Goal: Information Seeking & Learning: Learn about a topic

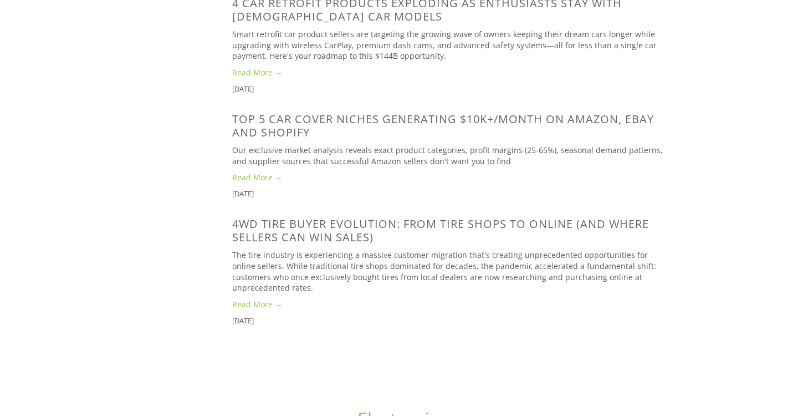
scroll to position [824, 0]
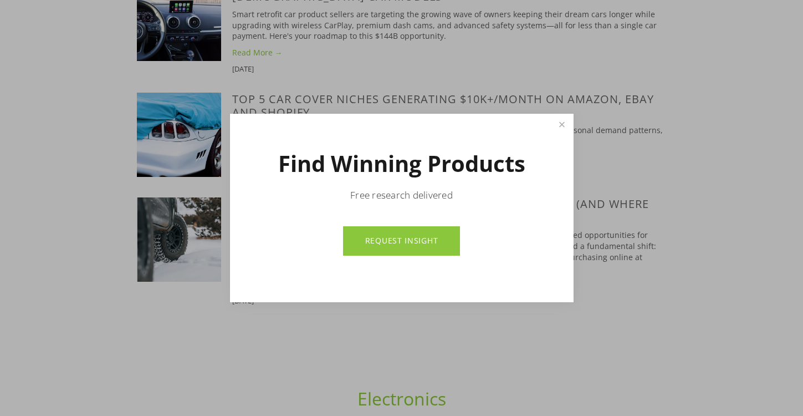
click at [377, 42] on div at bounding box center [401, 208] width 803 height 416
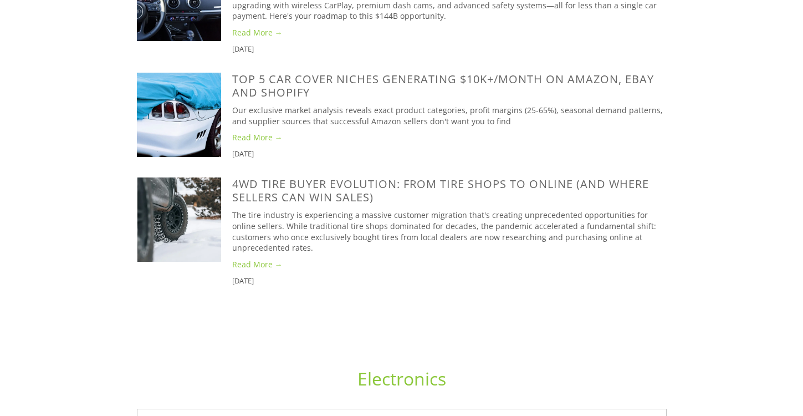
scroll to position [0, 0]
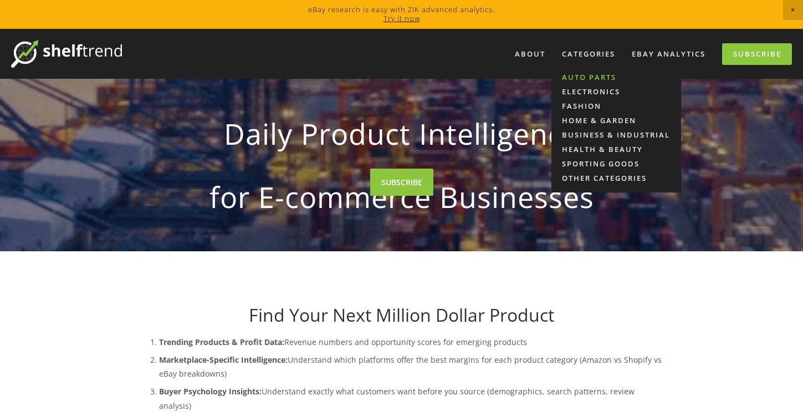
drag, startPoint x: 584, startPoint y: 58, endPoint x: 580, endPoint y: 75, distance: 17.7
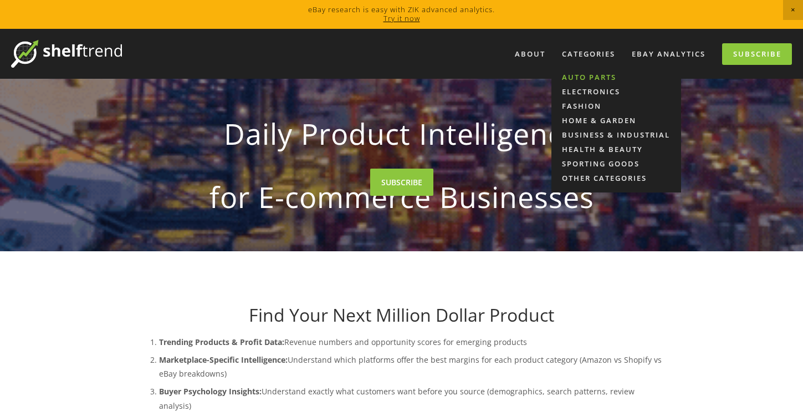
click at [580, 63] on div "Categories Auto Parts Electronics Fashion Home & Garden Business & Industrial H…" at bounding box center [589, 54] width 68 height 18
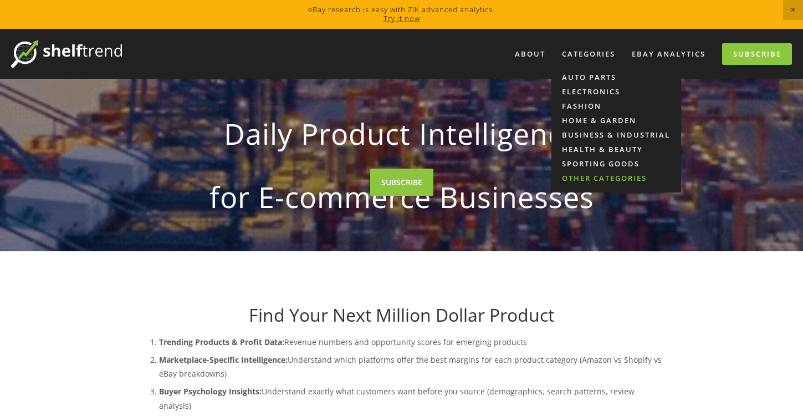
click at [600, 175] on link "Other Categories" at bounding box center [616, 178] width 130 height 14
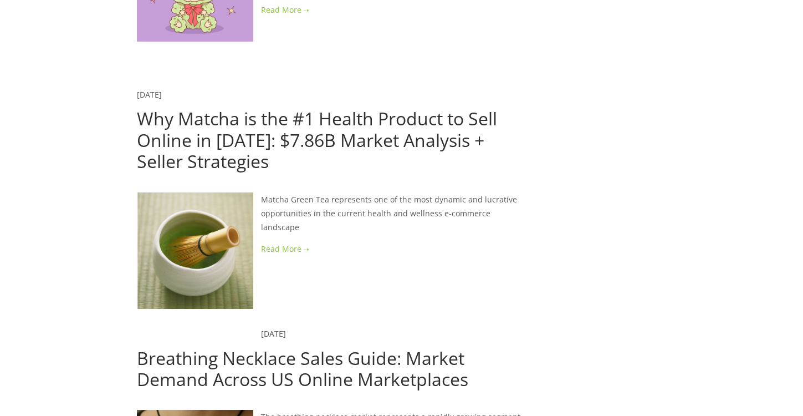
scroll to position [1486, 0]
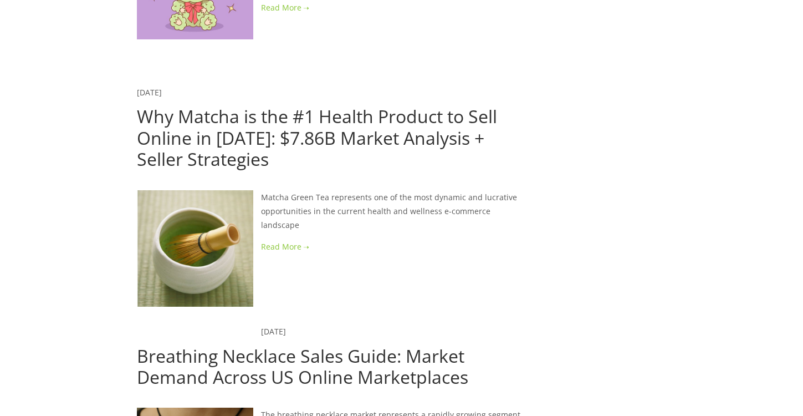
click at [279, 239] on link at bounding box center [331, 246] width 389 height 14
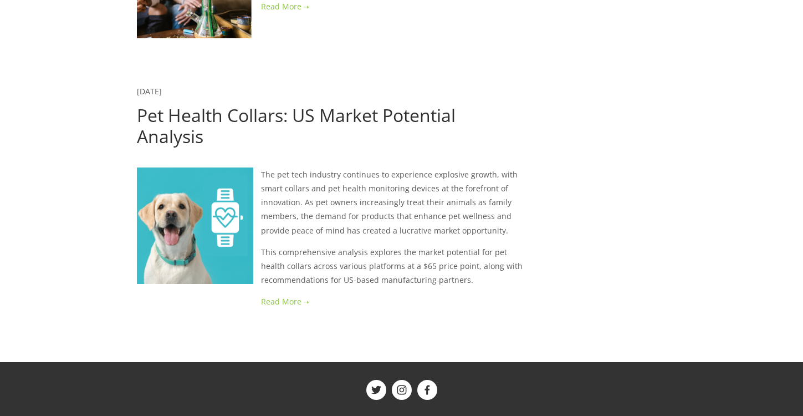
scroll to position [2202, 0]
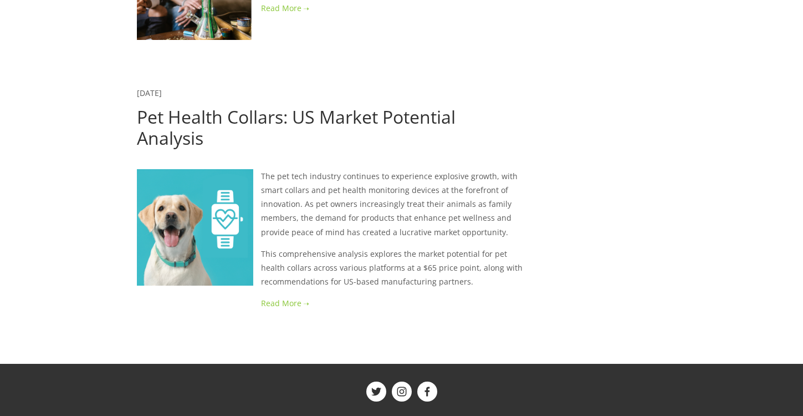
click at [280, 296] on link at bounding box center [331, 303] width 389 height 14
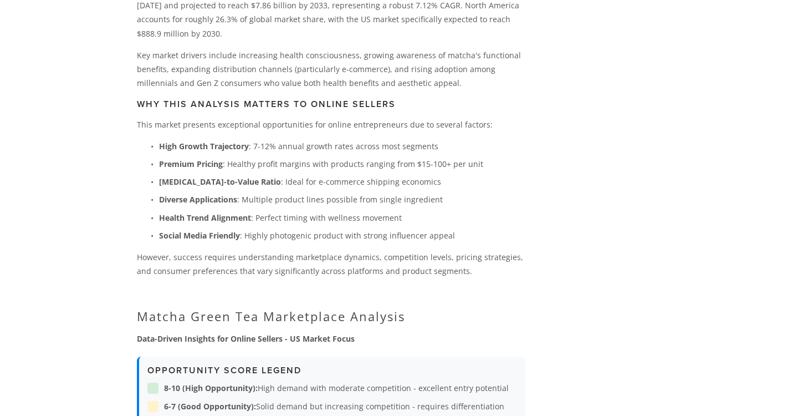
scroll to position [734, 0]
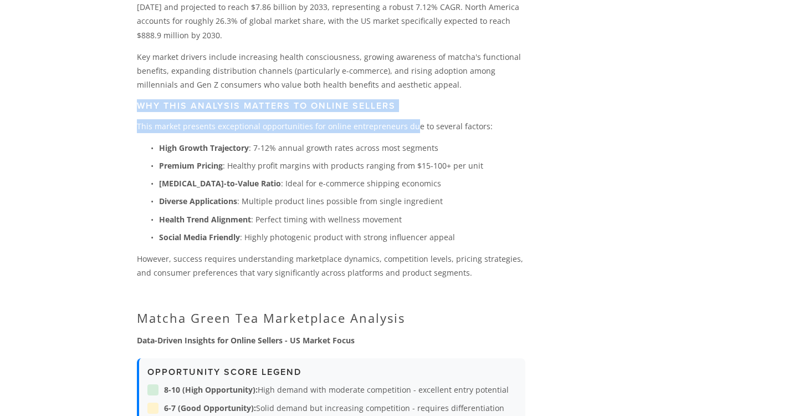
drag, startPoint x: 136, startPoint y: 98, endPoint x: 325, endPoint y: 129, distance: 191.4
click at [325, 129] on p "This market presents exceptional opportunities for online entrepreneurs due to …" at bounding box center [331, 126] width 389 height 14
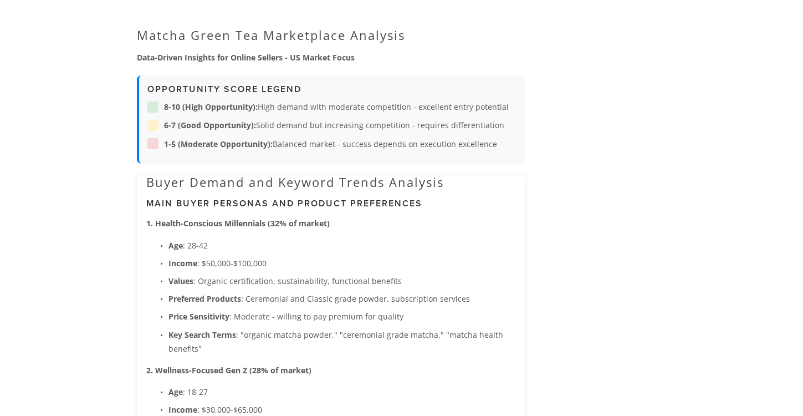
scroll to position [1021, 0]
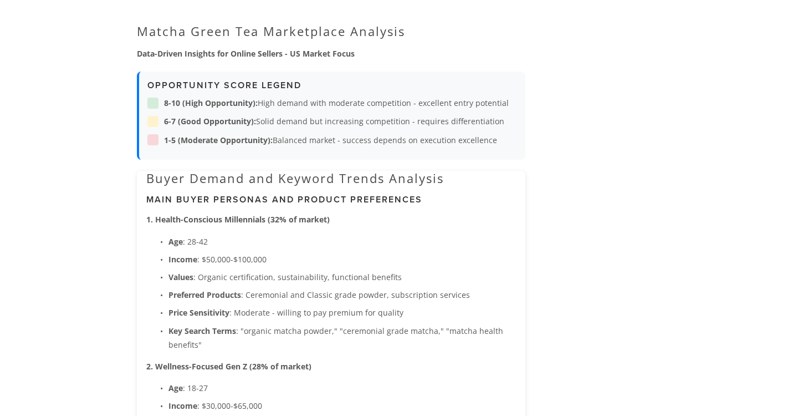
click at [245, 80] on h3 "Opportunity Score Legend" at bounding box center [332, 85] width 370 height 11
click at [246, 157] on div "Opportunity Score Legend 8-10 (High Opportunity): High demand with moderate com…" at bounding box center [331, 115] width 389 height 88
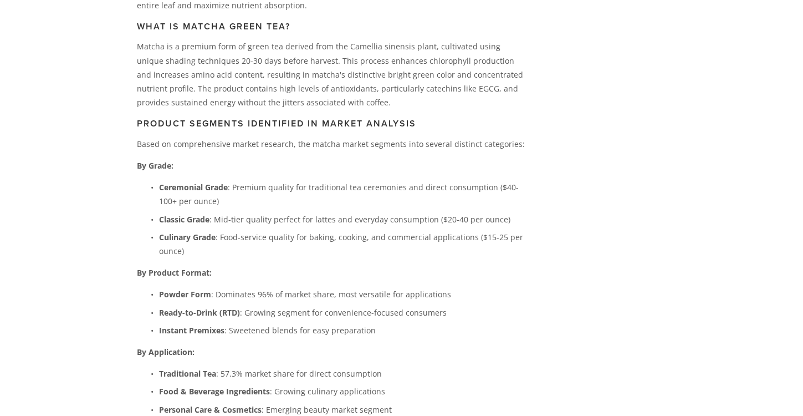
scroll to position [0, 0]
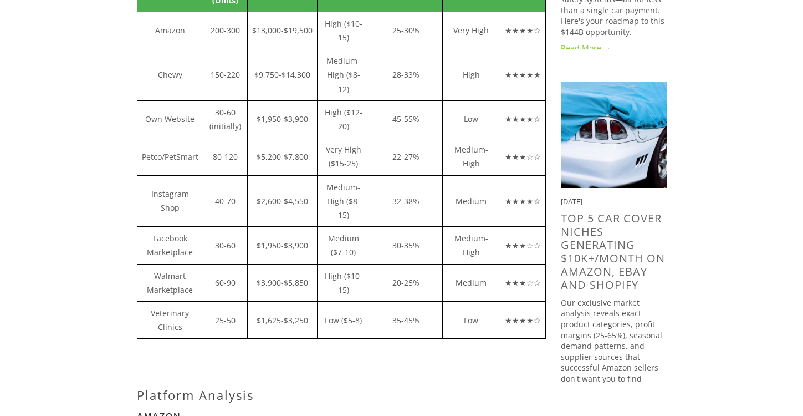
scroll to position [449, 0]
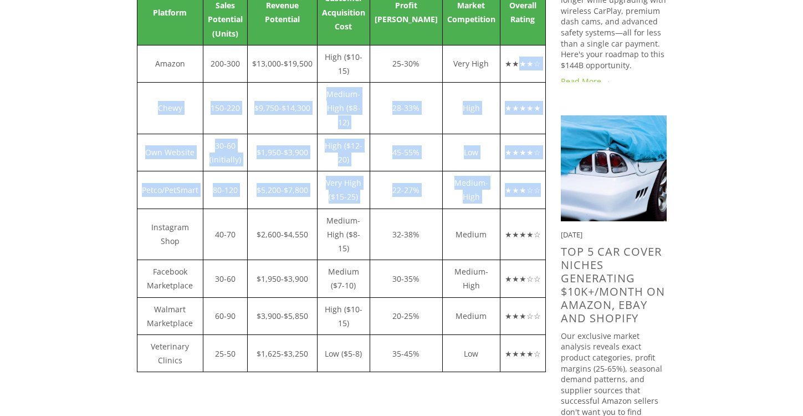
drag, startPoint x: 493, startPoint y: 57, endPoint x: 492, endPoint y: 183, distance: 125.8
click at [492, 183] on tbody "Platform Monthly Sales Potential (Units) Revenue Potential Customer Acquisition…" at bounding box center [341, 175] width 408 height 392
click at [500, 183] on td "★★★☆☆" at bounding box center [522, 189] width 45 height 37
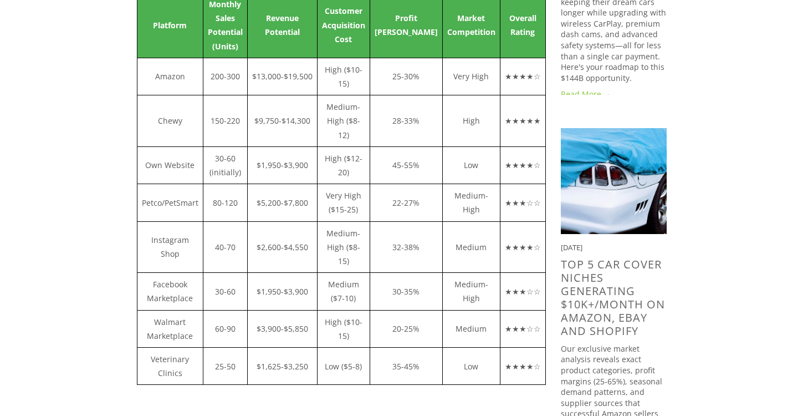
scroll to position [435, 0]
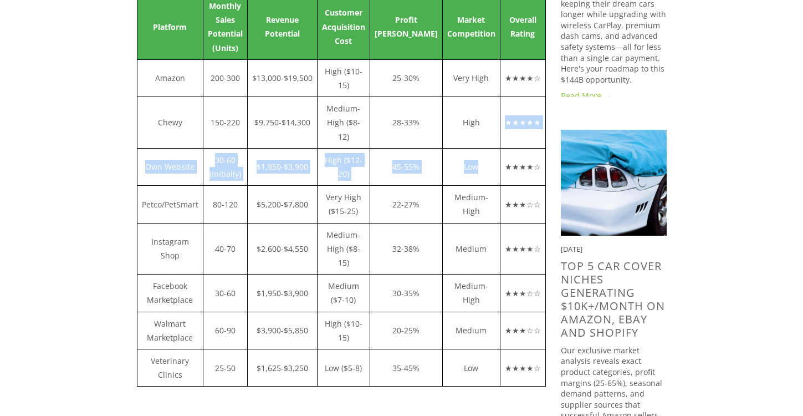
drag, startPoint x: 468, startPoint y: 122, endPoint x: 424, endPoint y: 163, distance: 60.0
click at [424, 163] on tbody "Platform Monthly Sales Potential (Units) Revenue Potential Customer Acquisition…" at bounding box center [341, 190] width 408 height 392
click at [442, 163] on td "Low" at bounding box center [471, 166] width 58 height 37
